Goal: Task Accomplishment & Management: Use online tool/utility

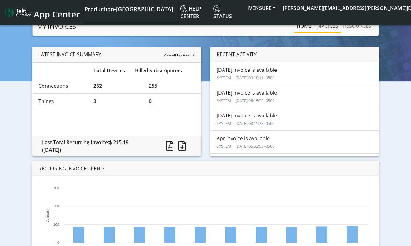
click at [324, 27] on link "INVOICES" at bounding box center [326, 26] width 27 height 12
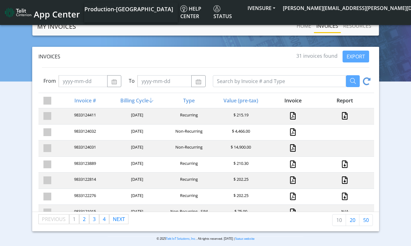
click at [399, 157] on div "Invoices 31 invoices found EXPORT From To Invoice # Billing Cycle Type Value (p…" at bounding box center [205, 139] width 401 height 185
click at [270, 155] on div "9833124031 [DATE] Non-Recurring $ 14,900.00" at bounding box center [205, 148] width 335 height 16
click at [215, 132] on div "$ 4,466.00" at bounding box center [240, 132] width 52 height 8
click at [292, 133] on div at bounding box center [292, 132] width 52 height 8
click at [291, 132] on link at bounding box center [293, 131] width 6 height 7
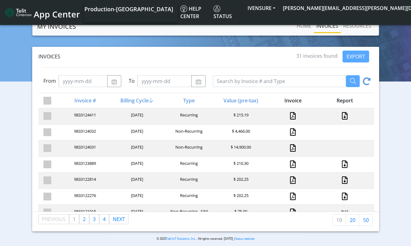
click at [362, 138] on div "9833124032 [DATE] Non-Recurring $ 4,466.00" at bounding box center [205, 132] width 335 height 16
click at [290, 146] on link at bounding box center [293, 147] width 6 height 7
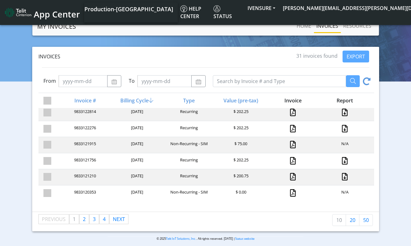
scroll to position [71, 0]
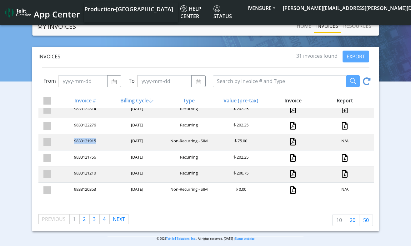
drag, startPoint x: 96, startPoint y: 140, endPoint x: 72, endPoint y: 140, distance: 23.7
click at [72, 140] on div "9833121915" at bounding box center [84, 142] width 52 height 8
copy div "9833121915"
click at [291, 141] on link at bounding box center [293, 141] width 6 height 7
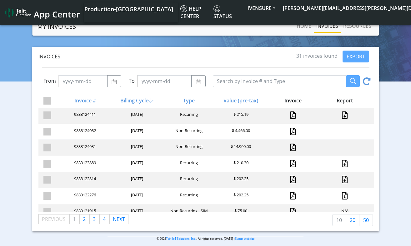
scroll to position [0, 0]
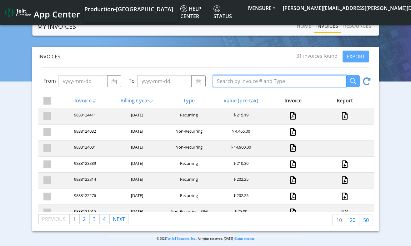
click at [225, 81] on input "Search by Invoice # and Type" at bounding box center [279, 81] width 133 height 12
click at [353, 219] on link "20" at bounding box center [352, 220] width 14 height 12
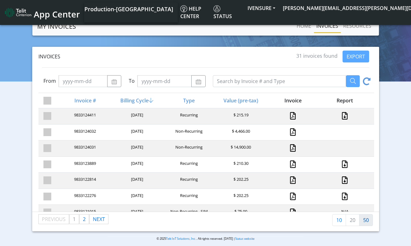
click at [364, 219] on link "50" at bounding box center [366, 220] width 14 height 12
click at [47, 99] on span at bounding box center [47, 101] width 8 height 8
click at [56, 99] on input "checkbox" at bounding box center [58, 99] width 4 height 4
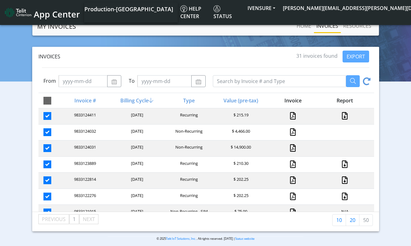
checkbox input "true"
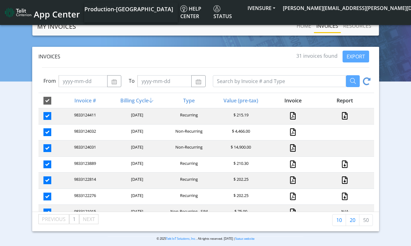
checkbox input "true"
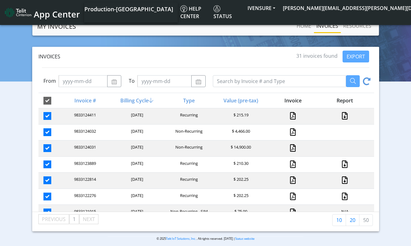
checkbox input "true"
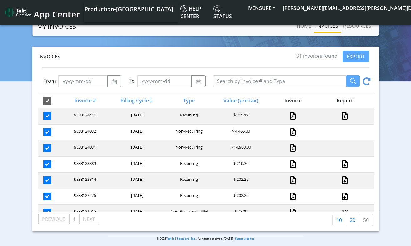
checkbox input "true"
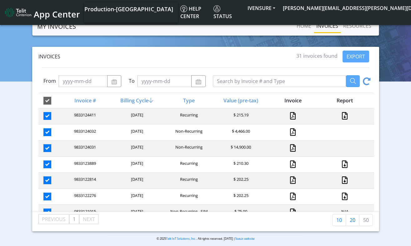
checkbox input "true"
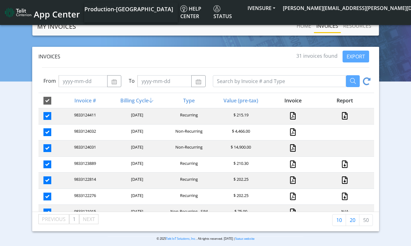
checkbox input "true"
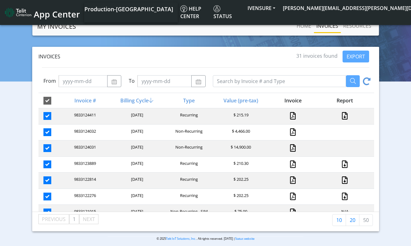
checkbox input "true"
click at [359, 50] on div "Invoices 31 of 31 invoices selected EXPORT From To Invoice # Billing Cycle Type…" at bounding box center [205, 77] width 347 height 61
click at [359, 59] on button "EXPORT" at bounding box center [355, 57] width 27 height 12
